Goal: Find specific page/section: Find specific page/section

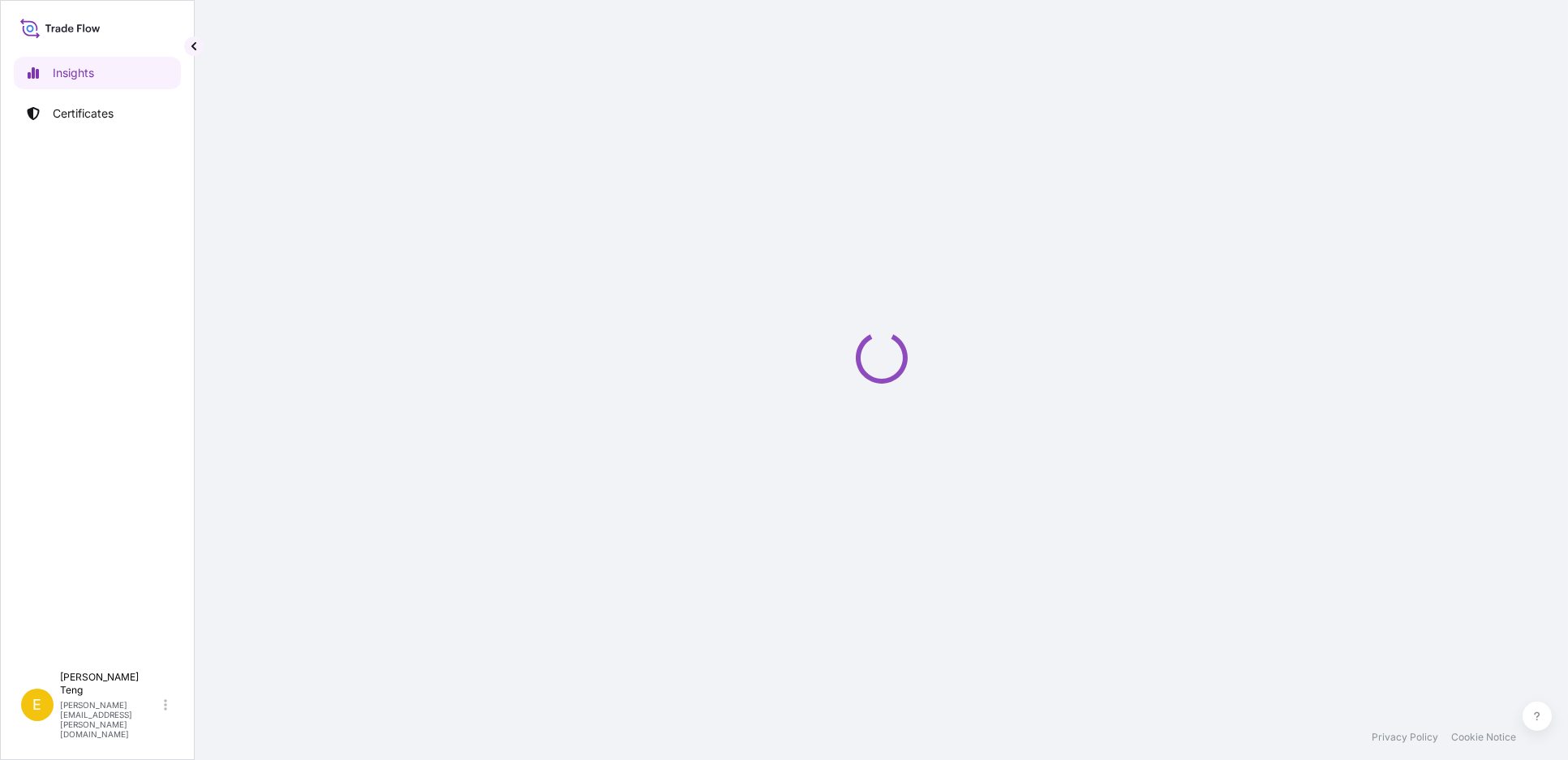
select select "2025"
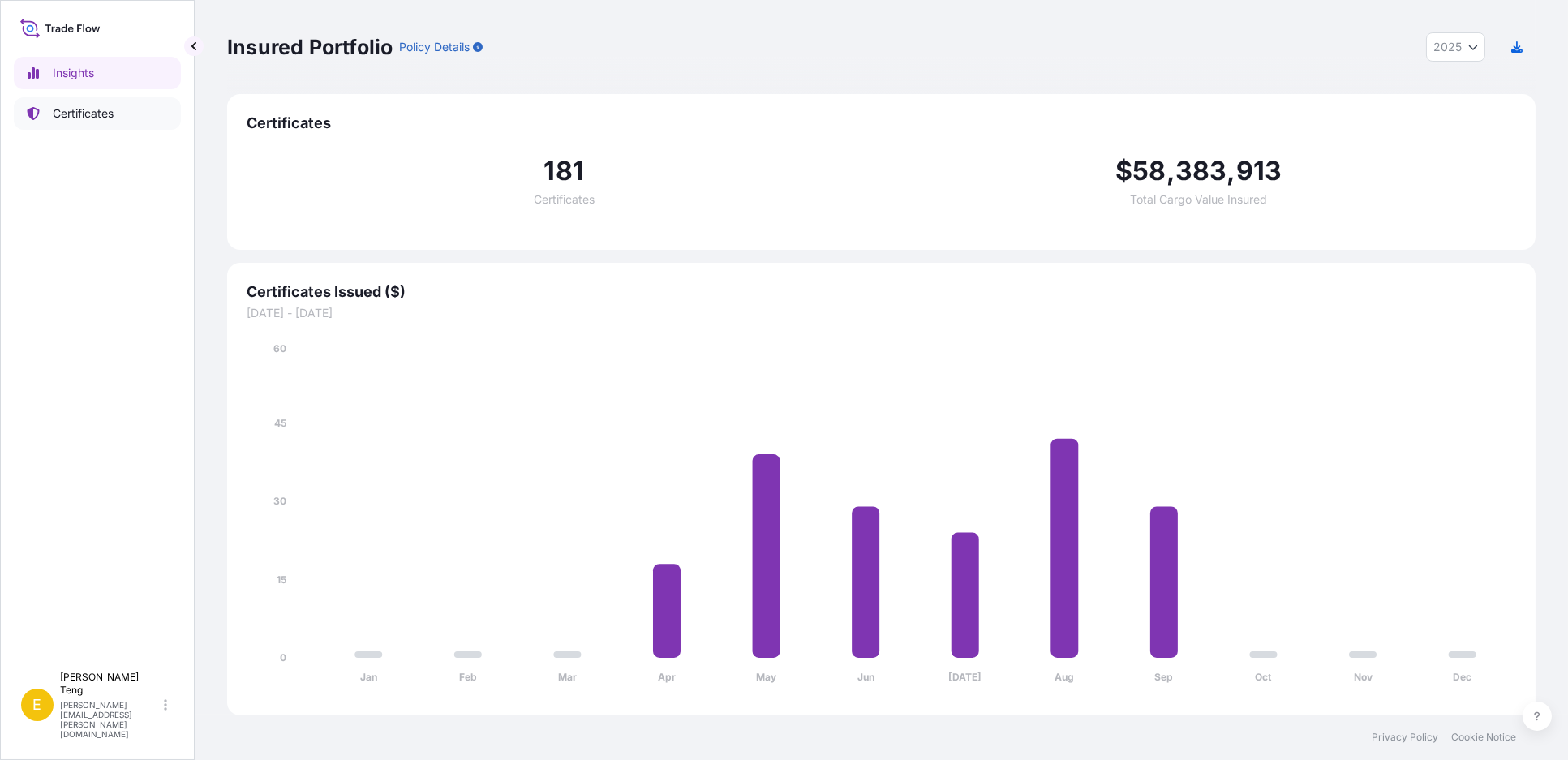
click at [78, 113] on p "Certificates" at bounding box center [83, 113] width 61 height 16
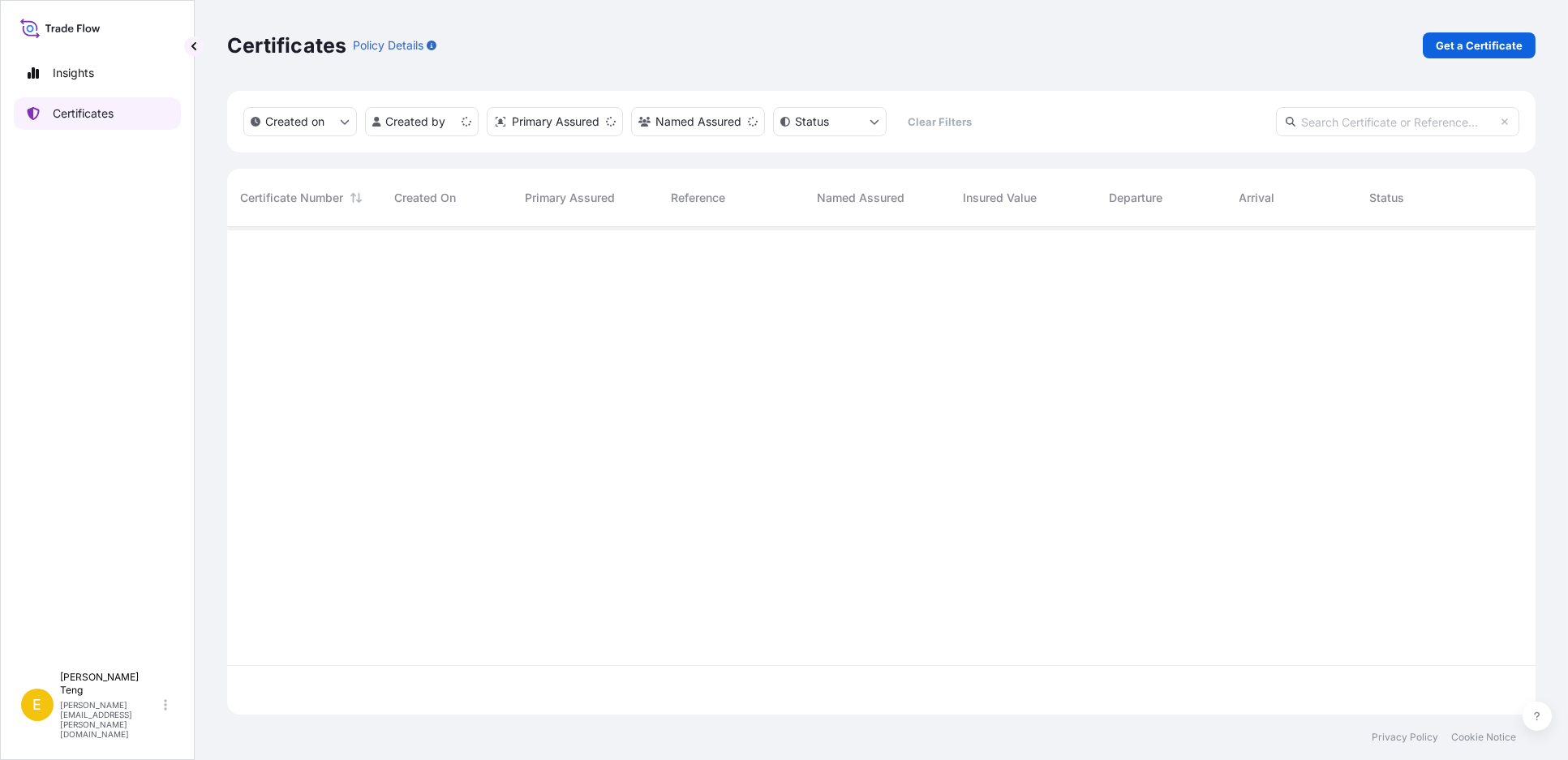
scroll to position [483, 1293]
